Goal: Transaction & Acquisition: Purchase product/service

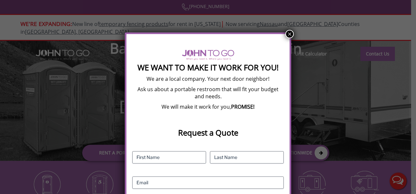
click at [286, 33] on button "×" at bounding box center [289, 34] width 8 height 8
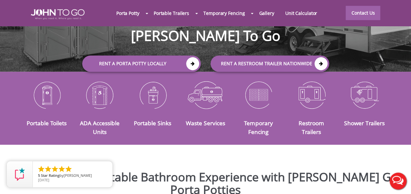
scroll to position [90, 0]
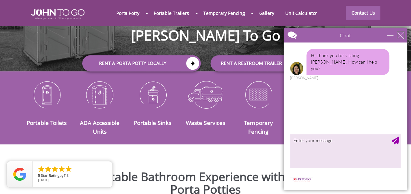
click at [401, 33] on div "close" at bounding box center [400, 35] width 6 height 6
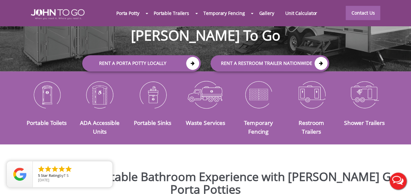
scroll to position [0, 0]
click at [400, 33] on div at bounding box center [205, 97] width 411 height 194
click at [315, 93] on img at bounding box center [311, 95] width 43 height 34
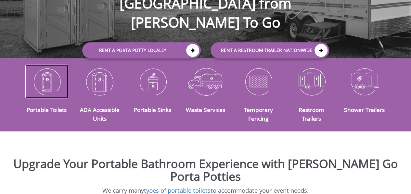
click at [52, 81] on img at bounding box center [46, 82] width 43 height 34
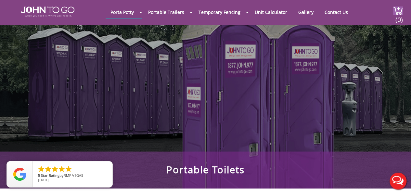
scroll to position [16, 0]
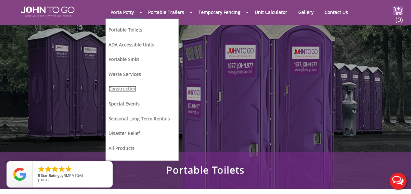
click at [123, 88] on link "Construction" at bounding box center [123, 89] width 28 height 6
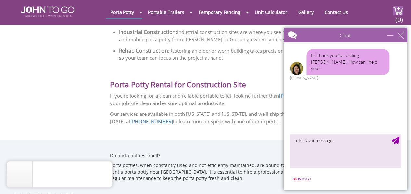
scroll to position [944, 0]
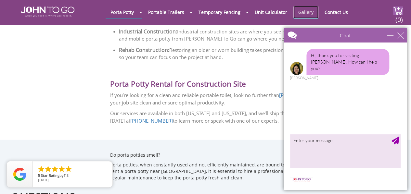
click at [311, 16] on link "Gallery" at bounding box center [305, 12] width 25 height 13
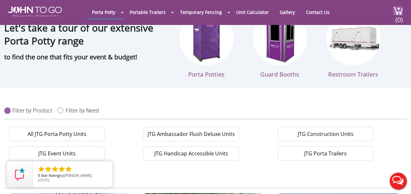
scroll to position [14, 0]
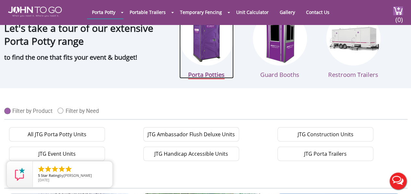
click at [201, 69] on div "Porta Potties" at bounding box center [206, 72] width 54 height 13
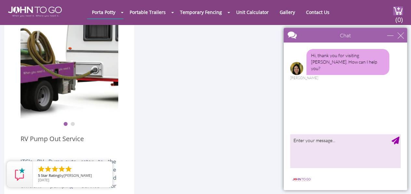
scroll to position [1346, 0]
